Goal: Find contact information: Find contact information

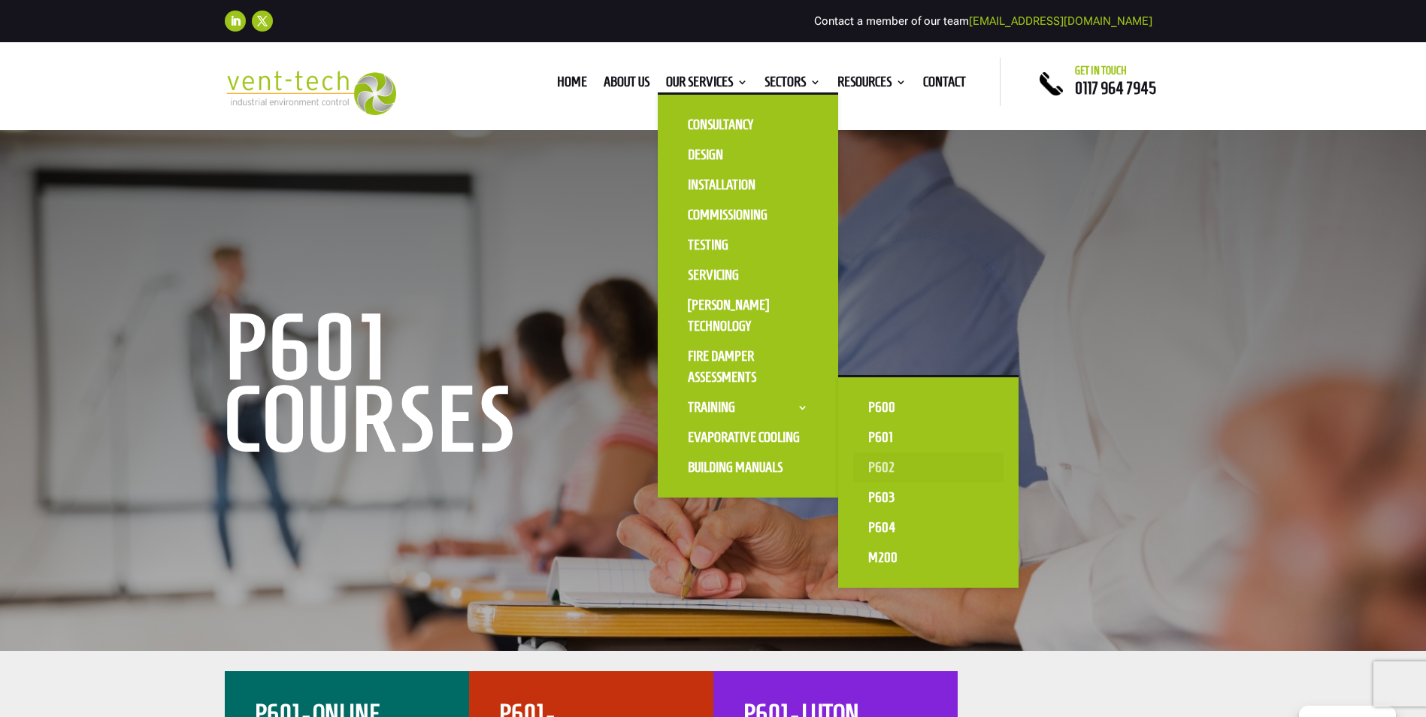
click at [885, 459] on link "P602" at bounding box center [928, 468] width 150 height 30
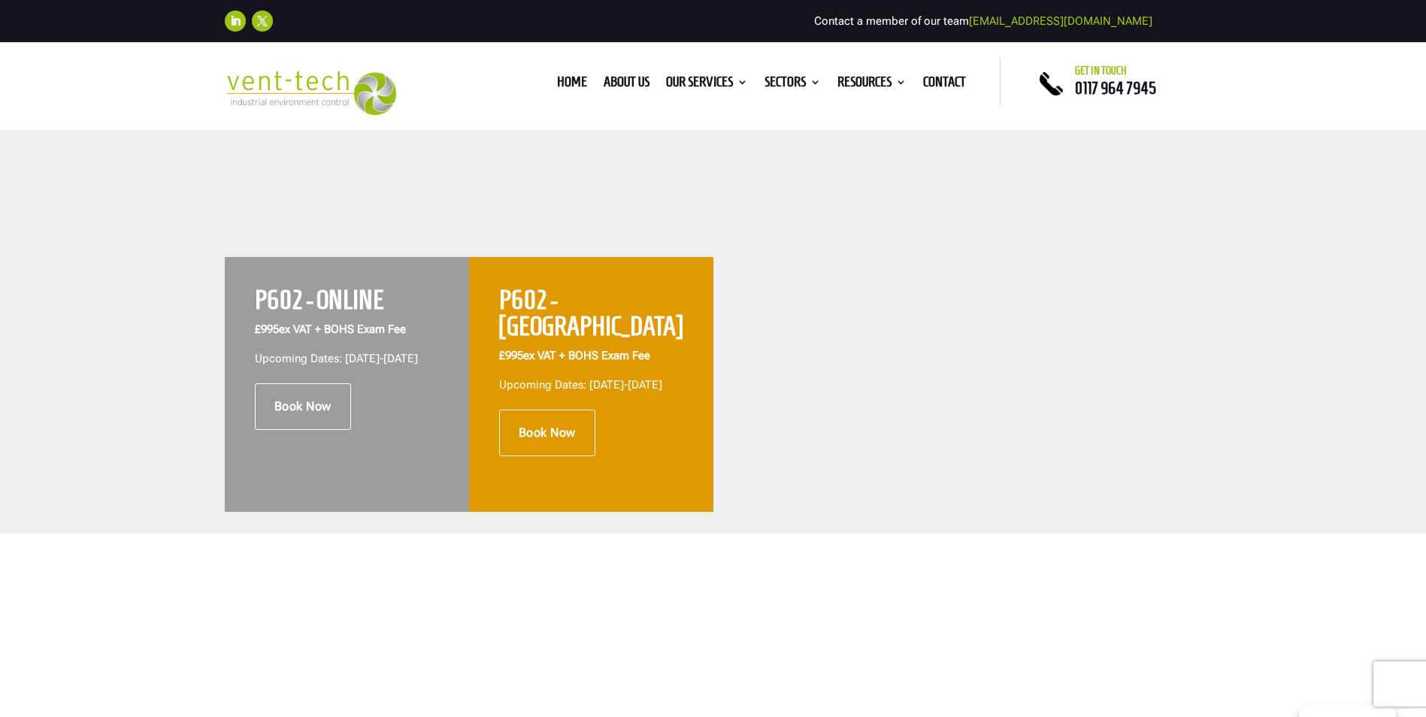
scroll to position [526, 0]
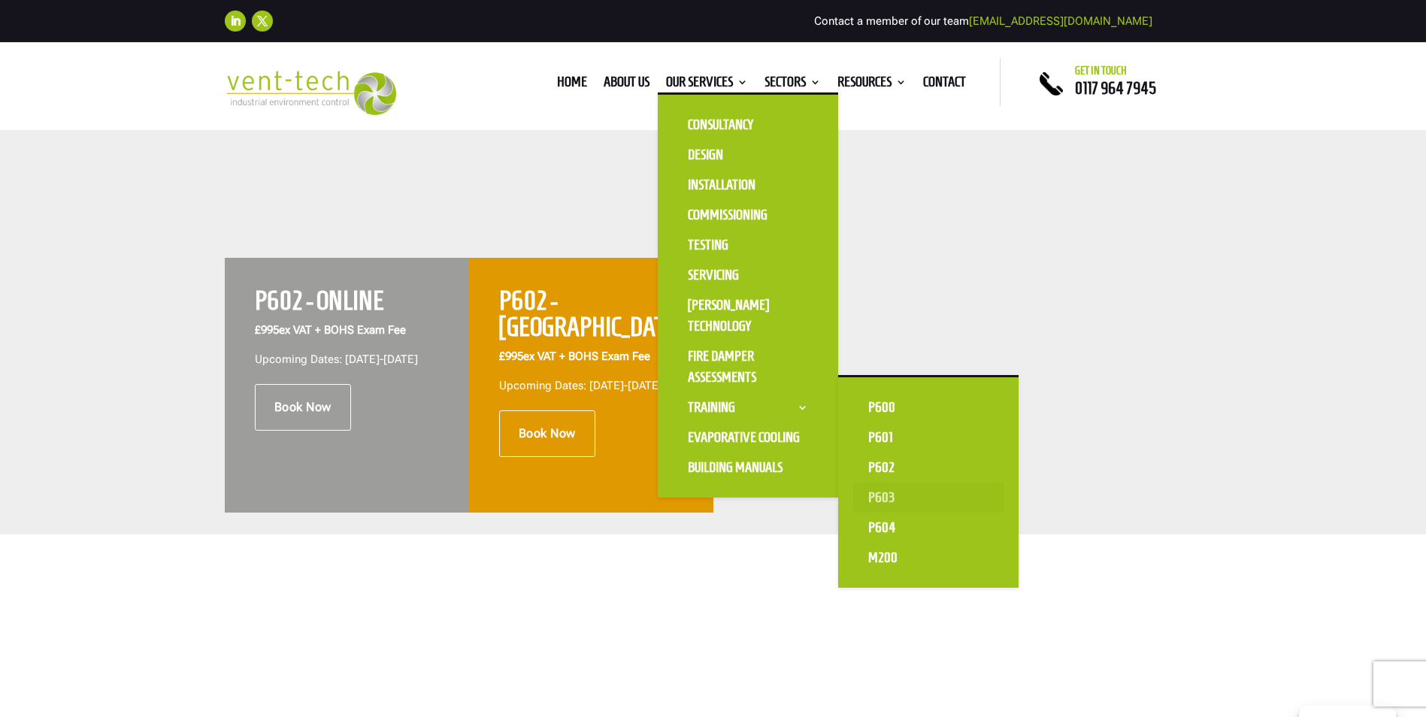
click at [882, 497] on link "P603" at bounding box center [928, 498] width 150 height 30
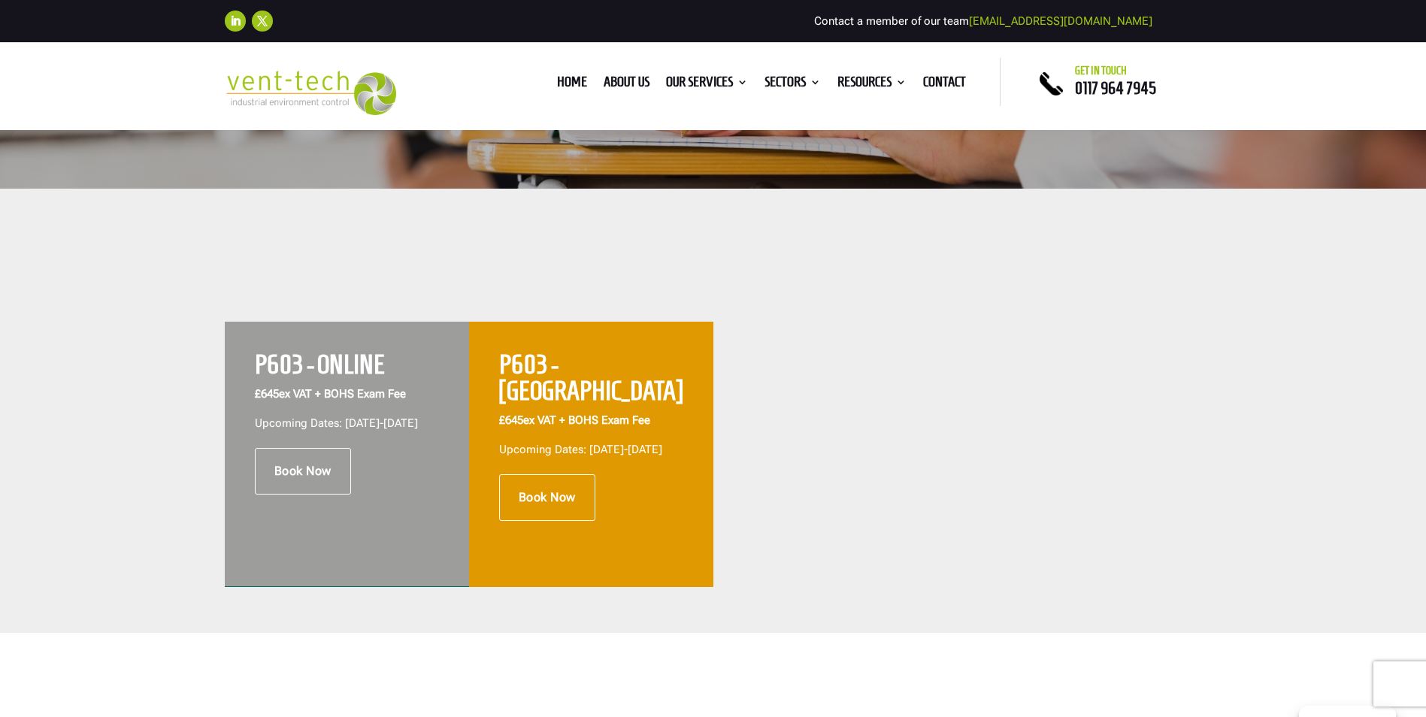
scroll to position [454, 0]
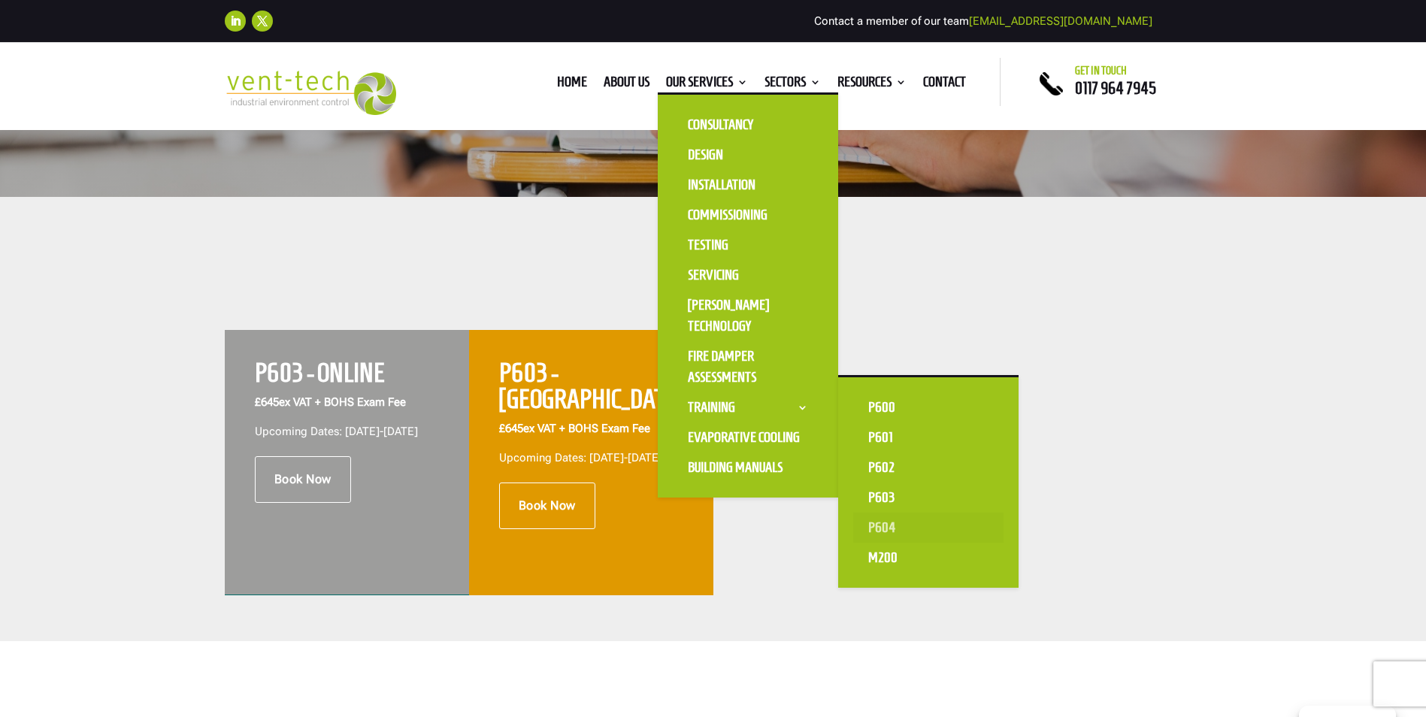
click at [883, 522] on link "P604" at bounding box center [928, 528] width 150 height 30
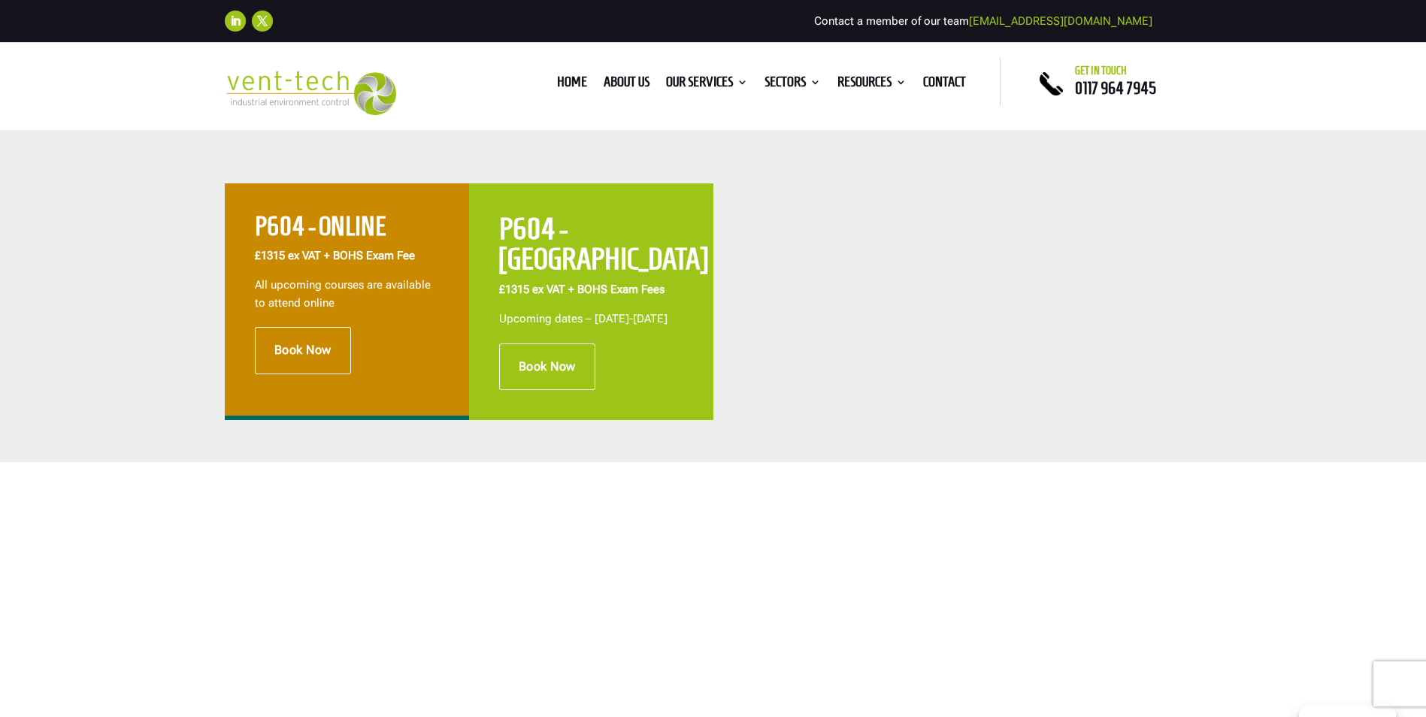
scroll to position [601, 0]
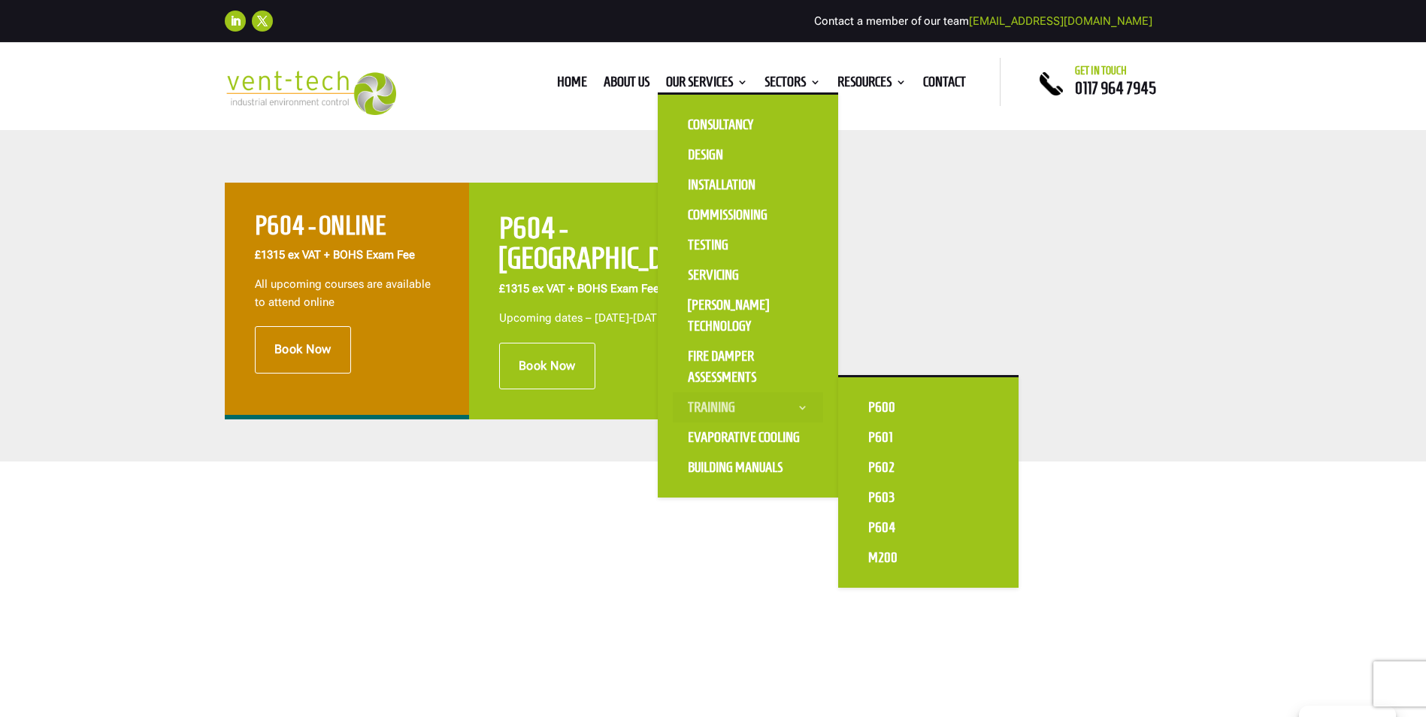
click at [710, 401] on link "Training" at bounding box center [748, 407] width 150 height 30
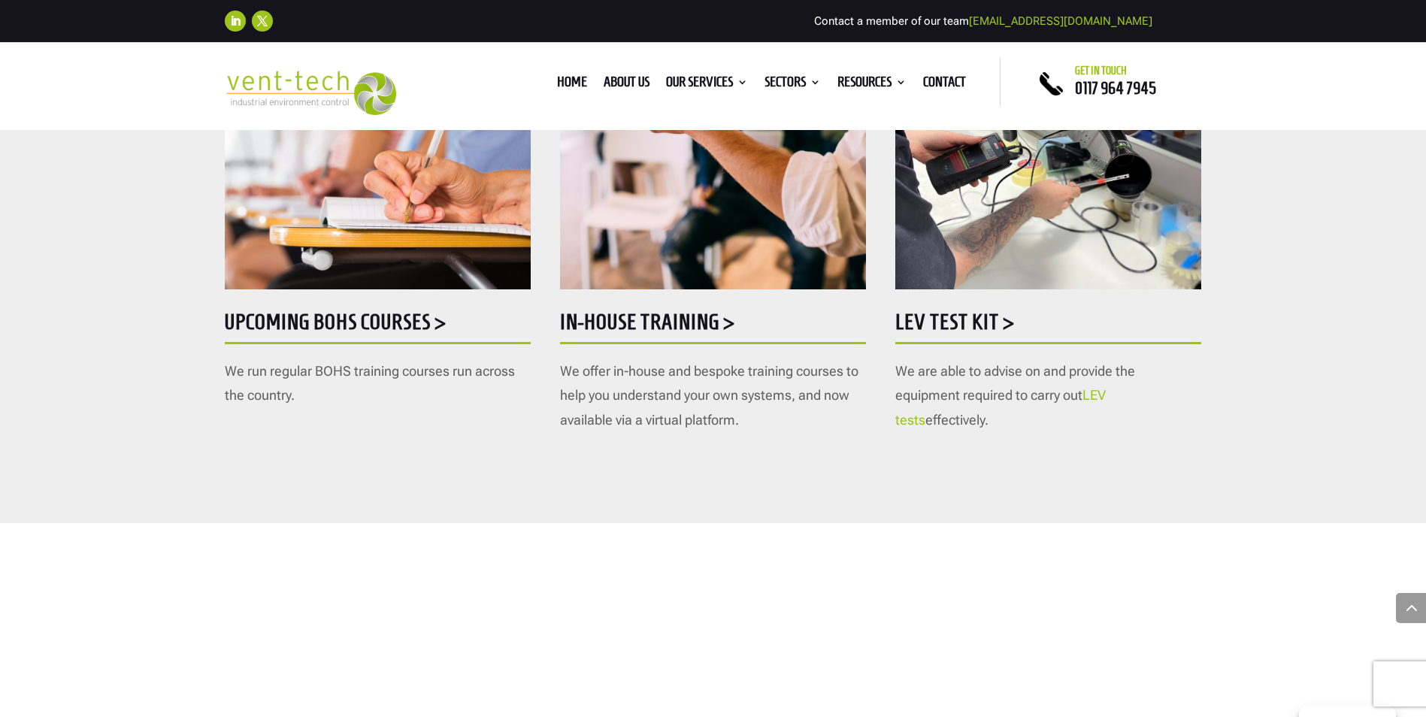
scroll to position [902, 0]
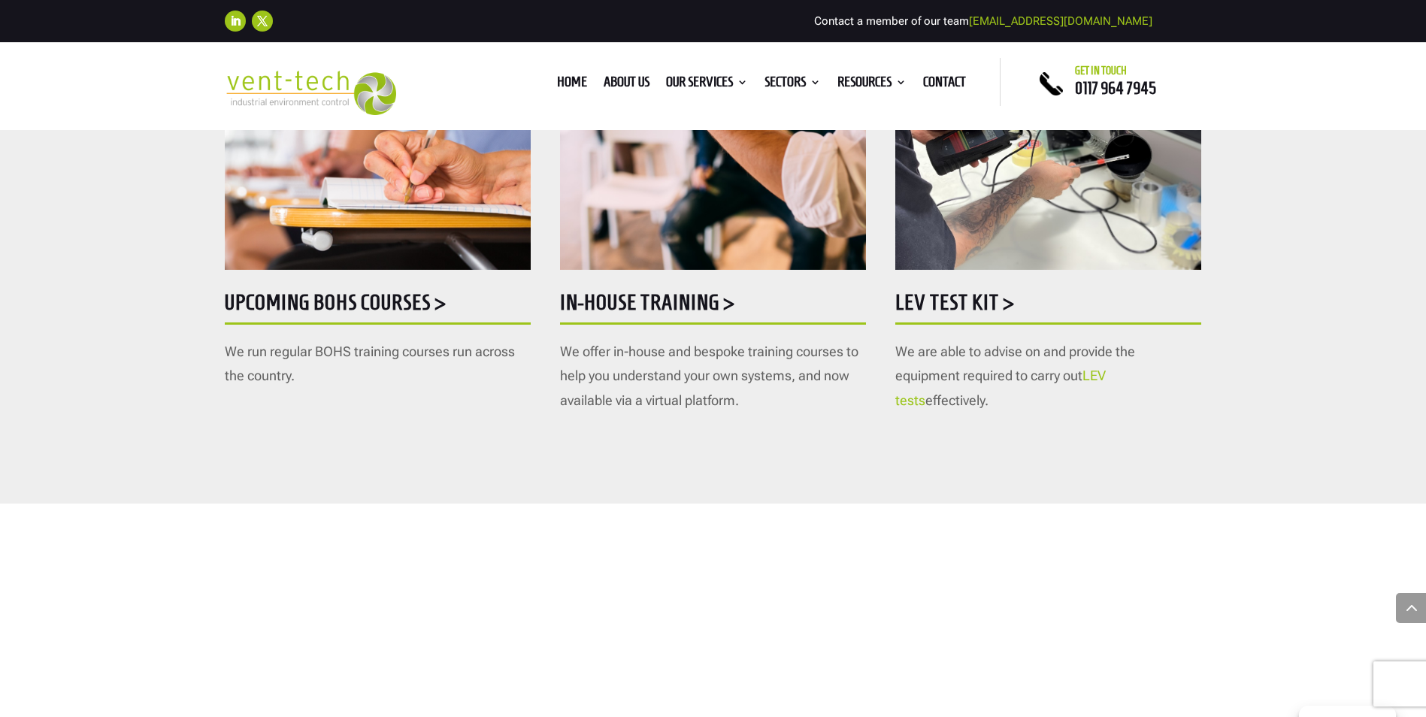
click at [432, 301] on h5 "Upcoming BOHS courses >" at bounding box center [378, 306] width 306 height 29
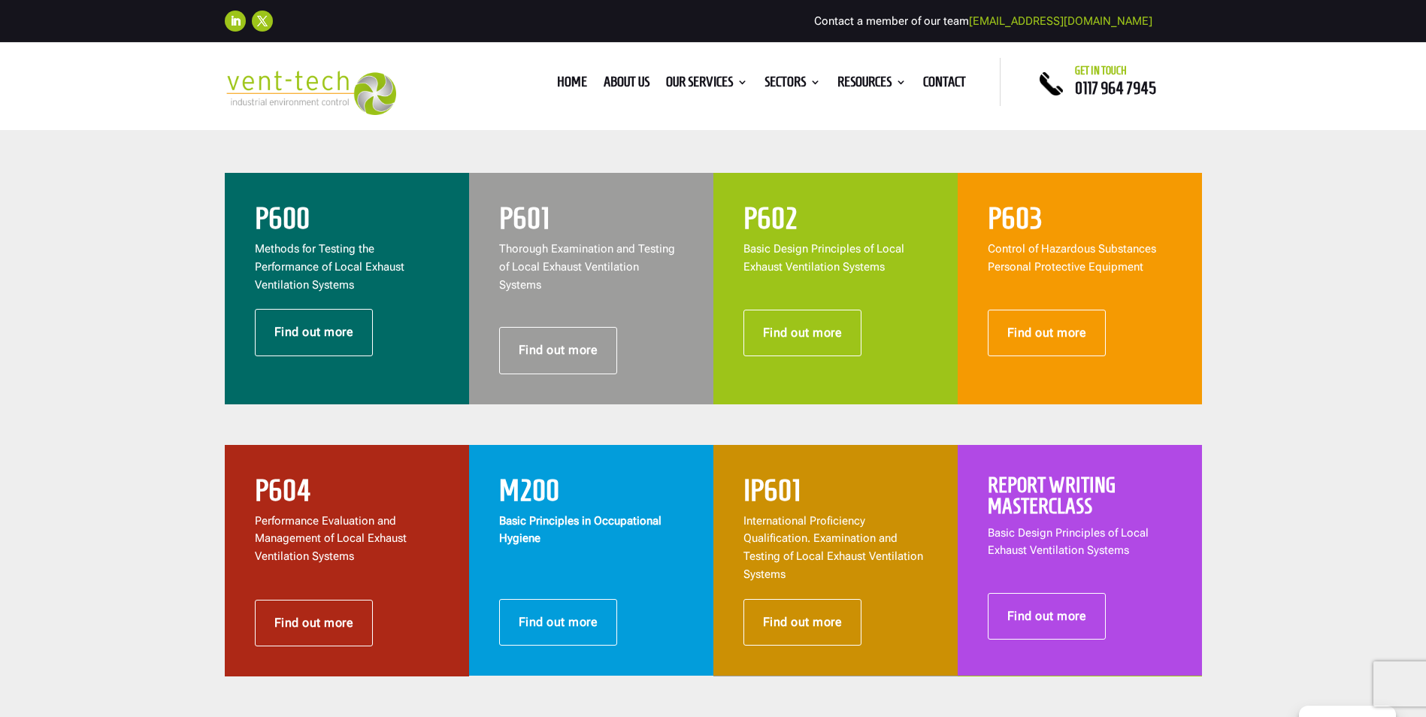
scroll to position [601, 0]
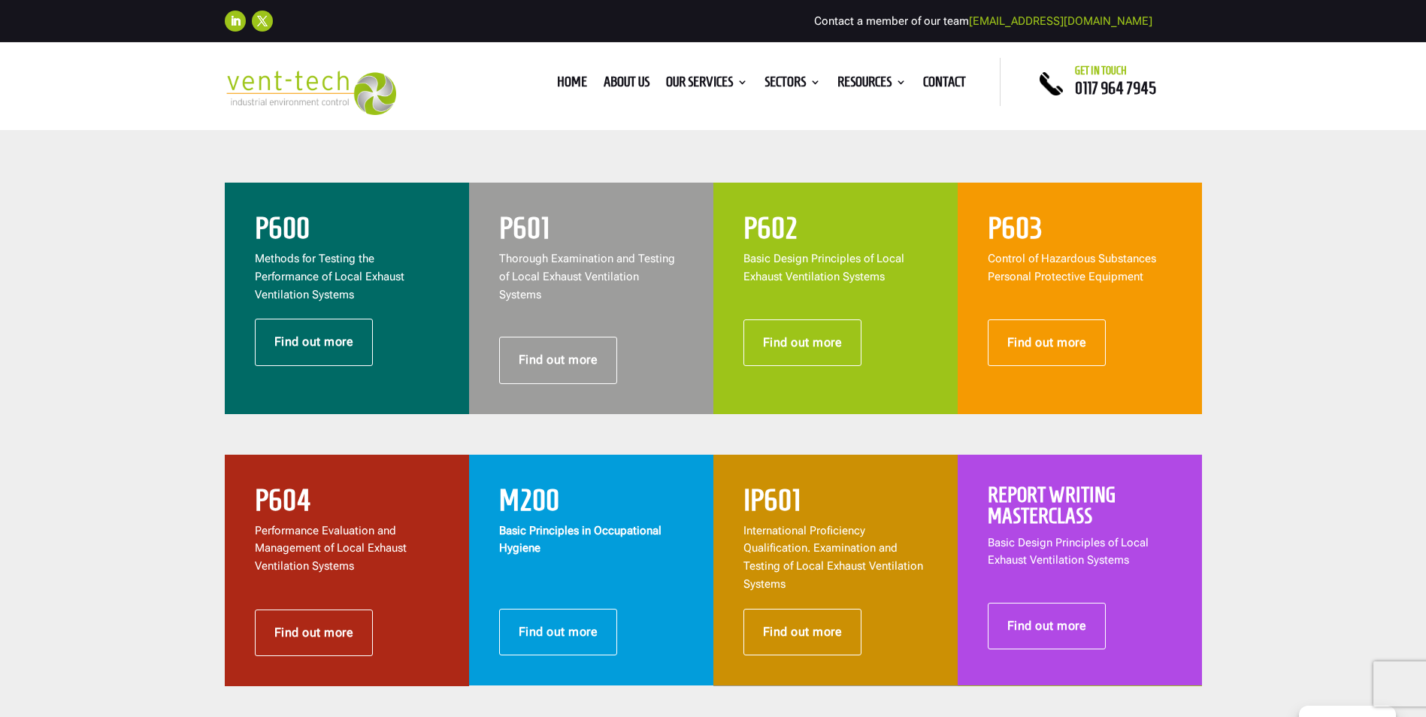
click at [846, 313] on div "Find out more" at bounding box center [835, 333] width 184 height 65
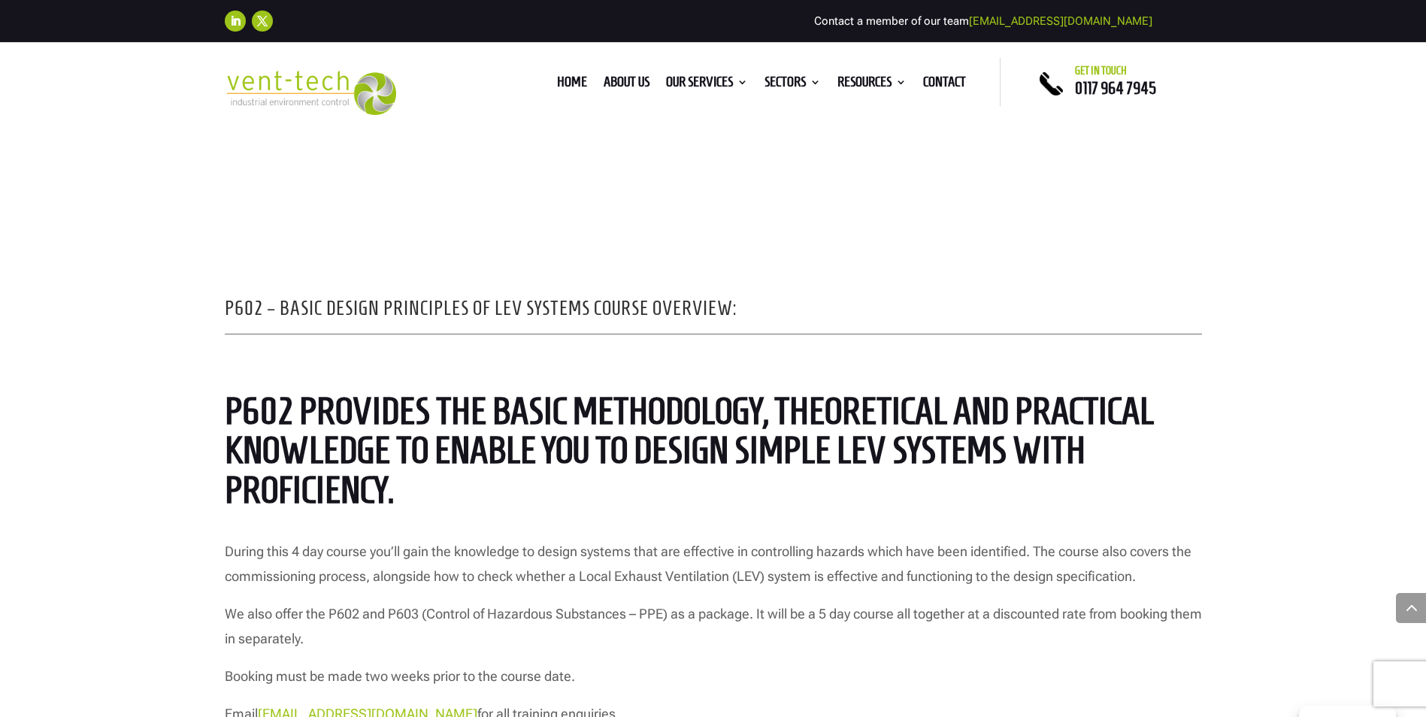
scroll to position [1403, 0]
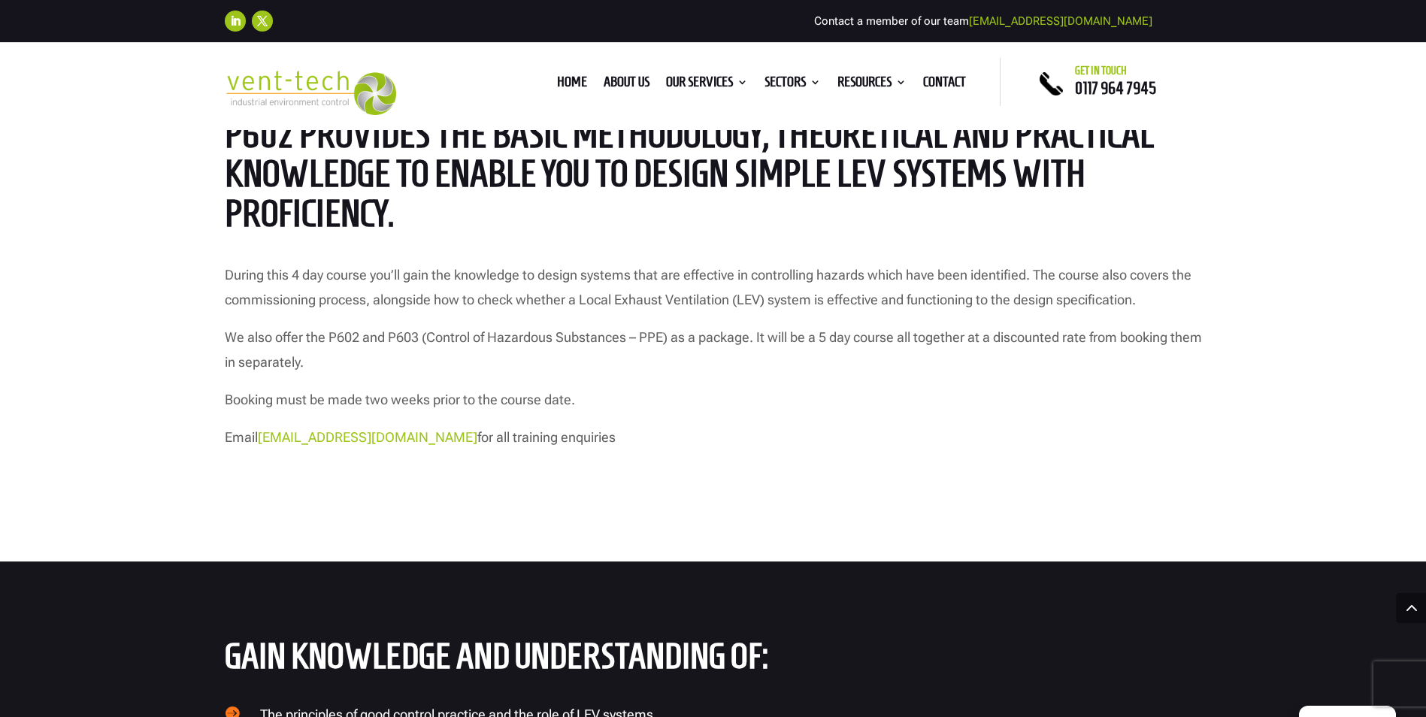
click at [378, 435] on link "[EMAIL_ADDRESS][DOMAIN_NAME]" at bounding box center [367, 437] width 219 height 16
